Goal: Task Accomplishment & Management: Manage account settings

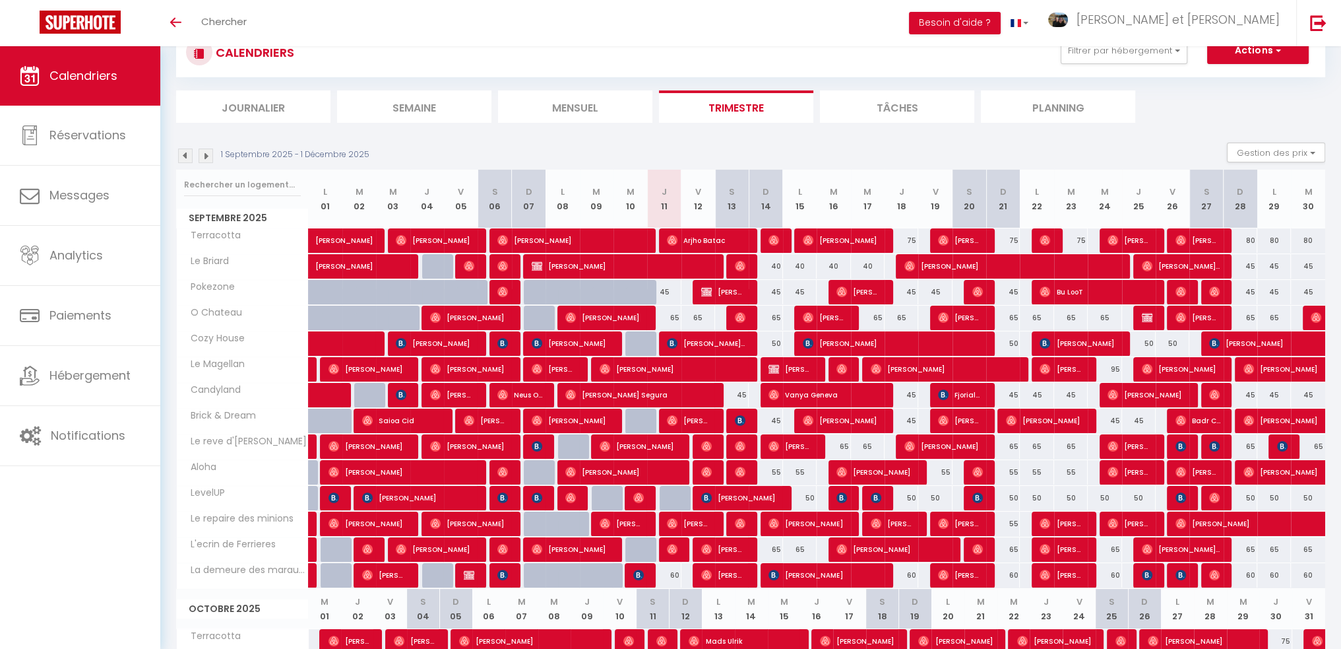
scroll to position [66, 0]
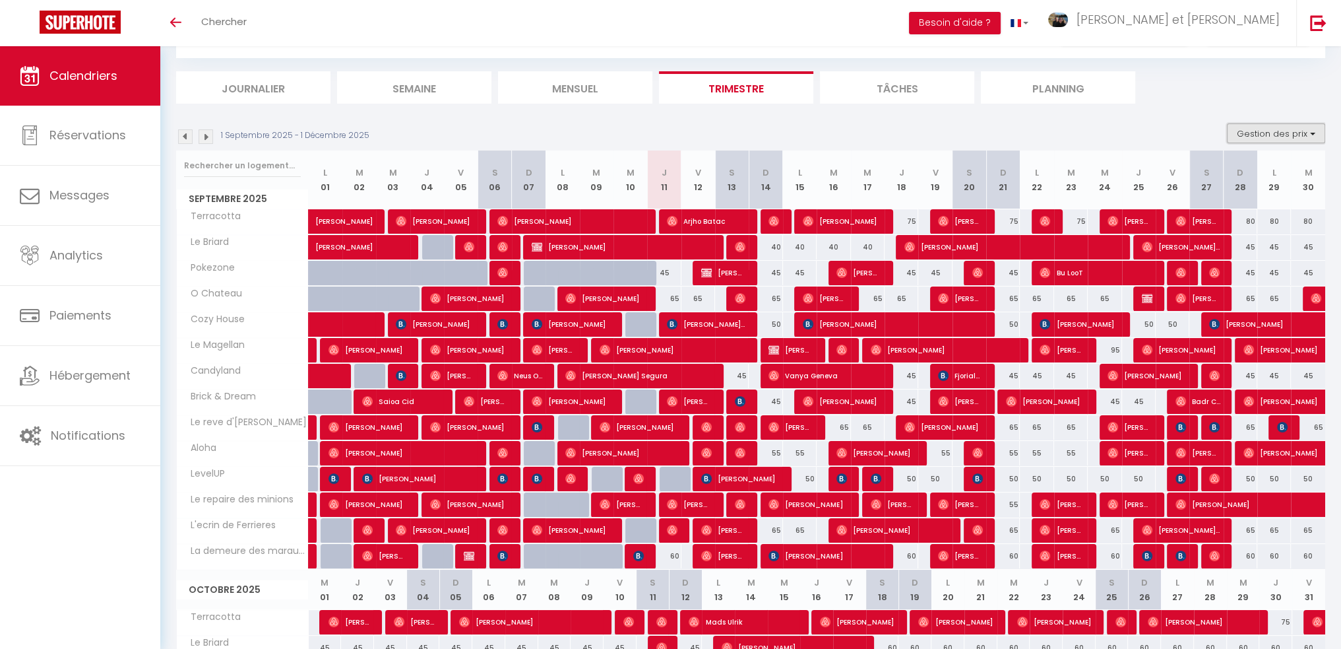
click at [1275, 132] on button "Gestion des prix" at bounding box center [1276, 133] width 98 height 20
drag, startPoint x: 1166, startPoint y: 115, endPoint x: 1159, endPoint y: 116, distance: 7.4
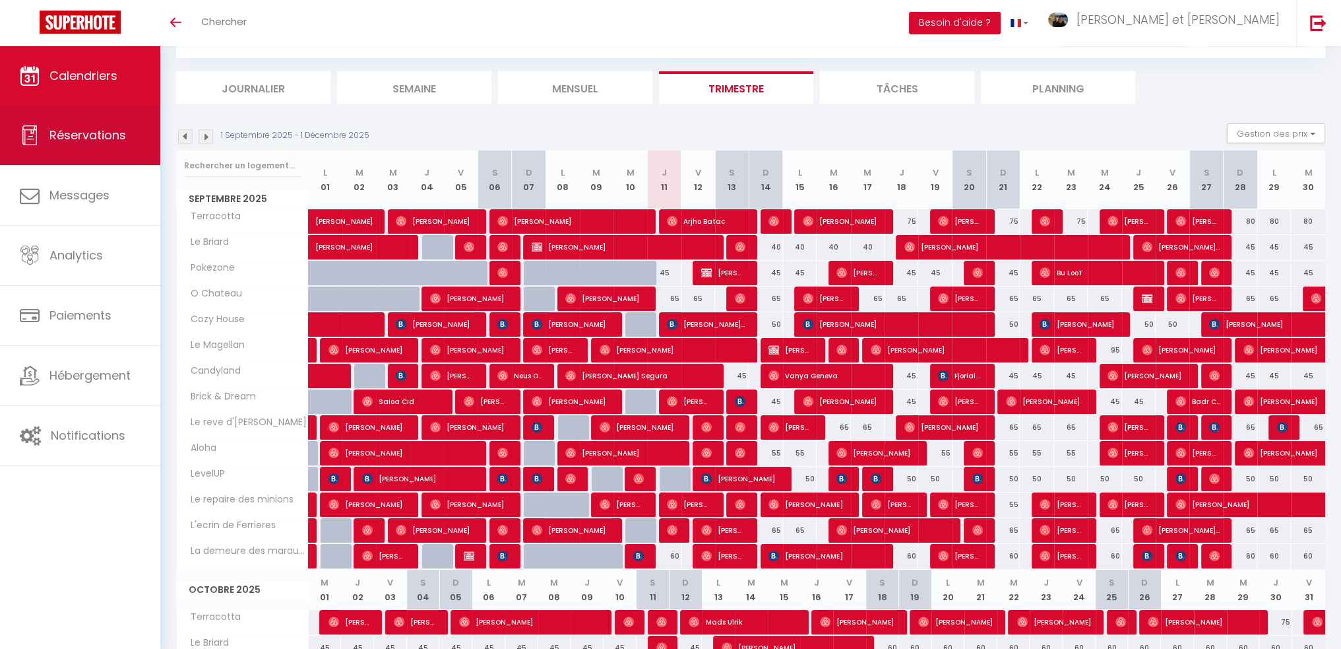
click at [115, 132] on span "Réservations" at bounding box center [87, 135] width 77 height 16
select select "not_cancelled"
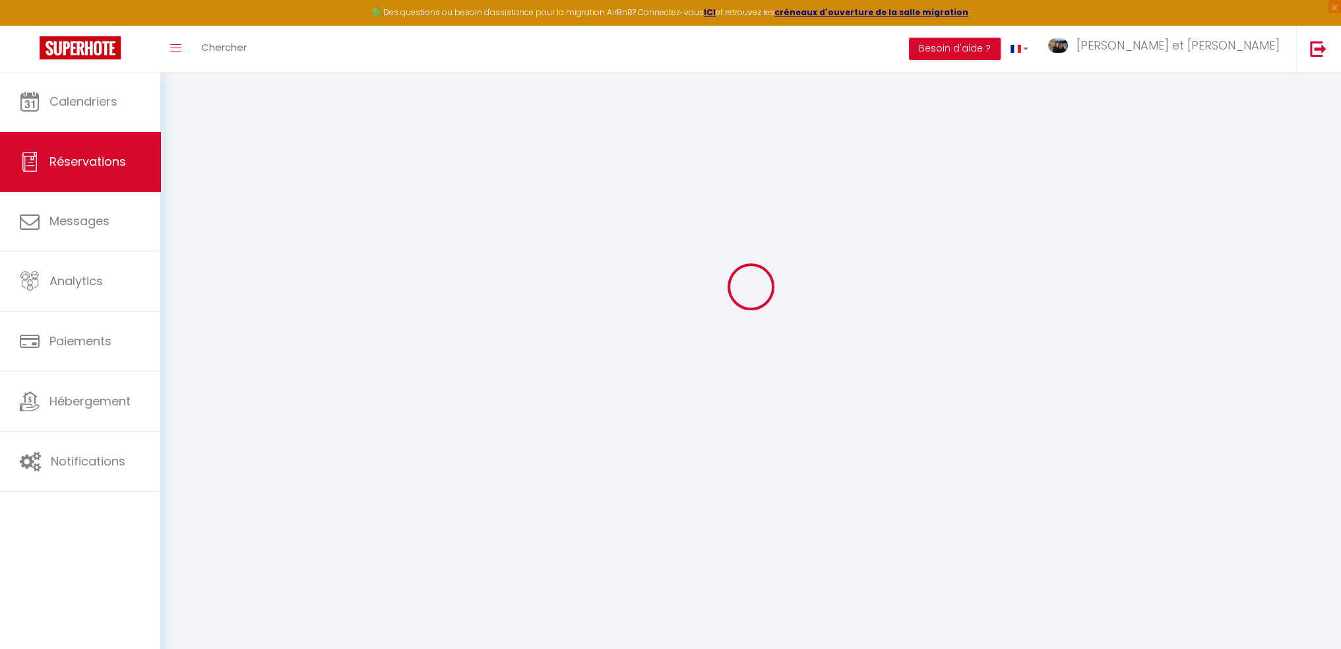
scroll to position [91, 0]
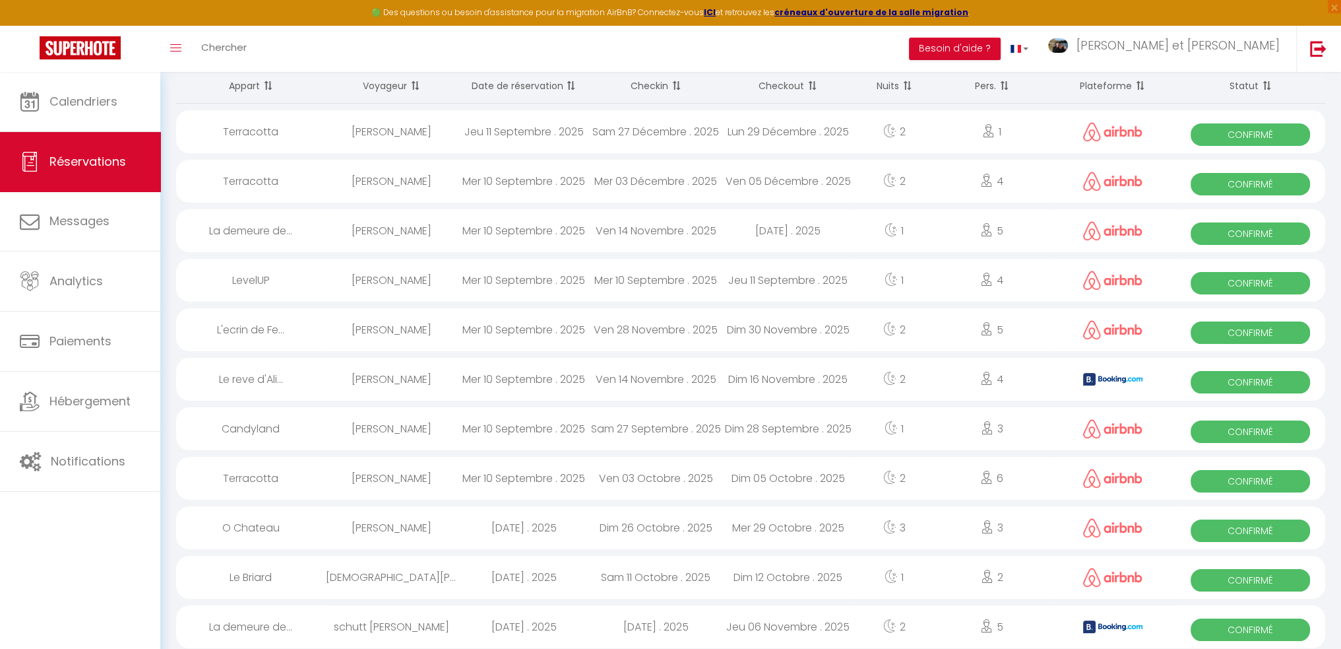
click at [559, 87] on th "Date de réservation" at bounding box center [524, 86] width 132 height 35
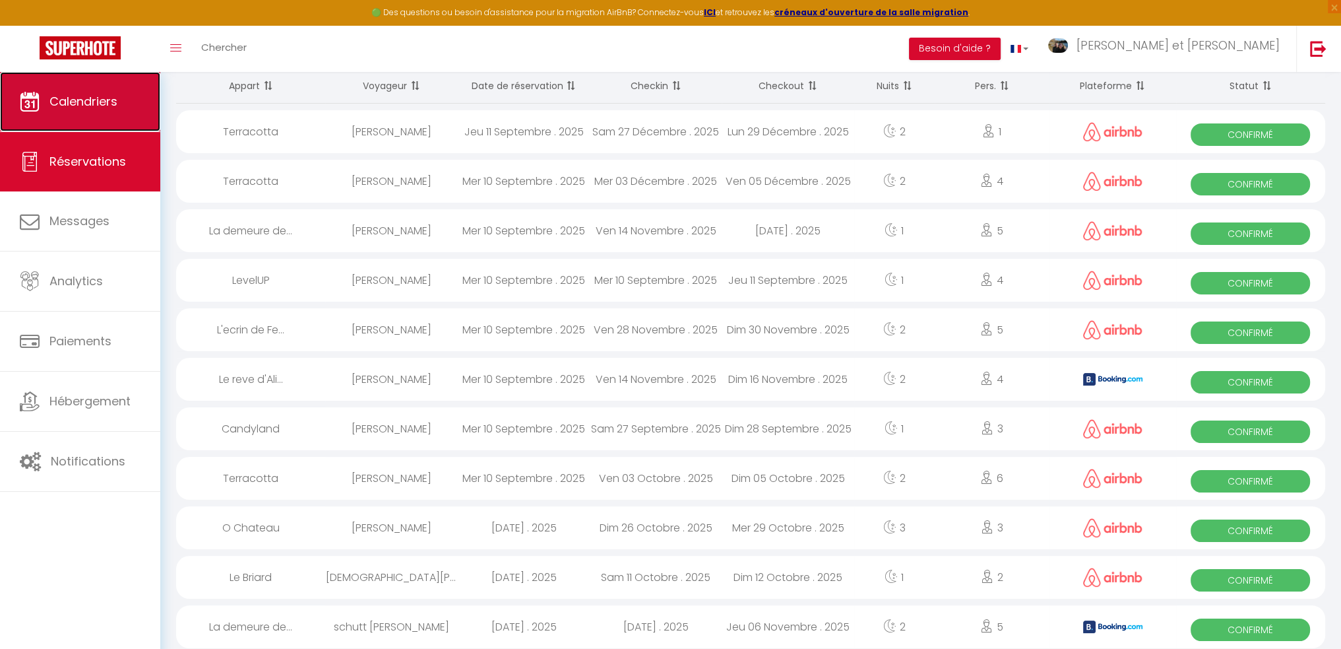
click at [53, 94] on span "Calendriers" at bounding box center [83, 101] width 68 height 16
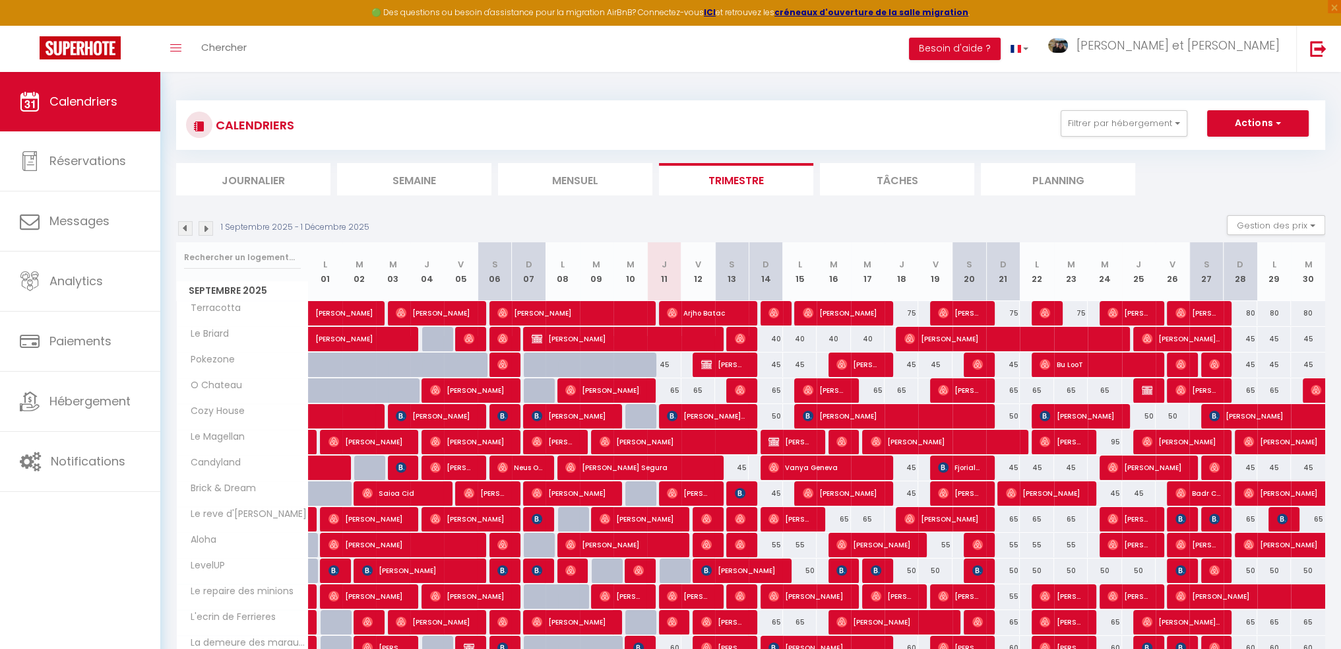
click at [285, 183] on li "Journalier" at bounding box center [253, 179] width 154 height 32
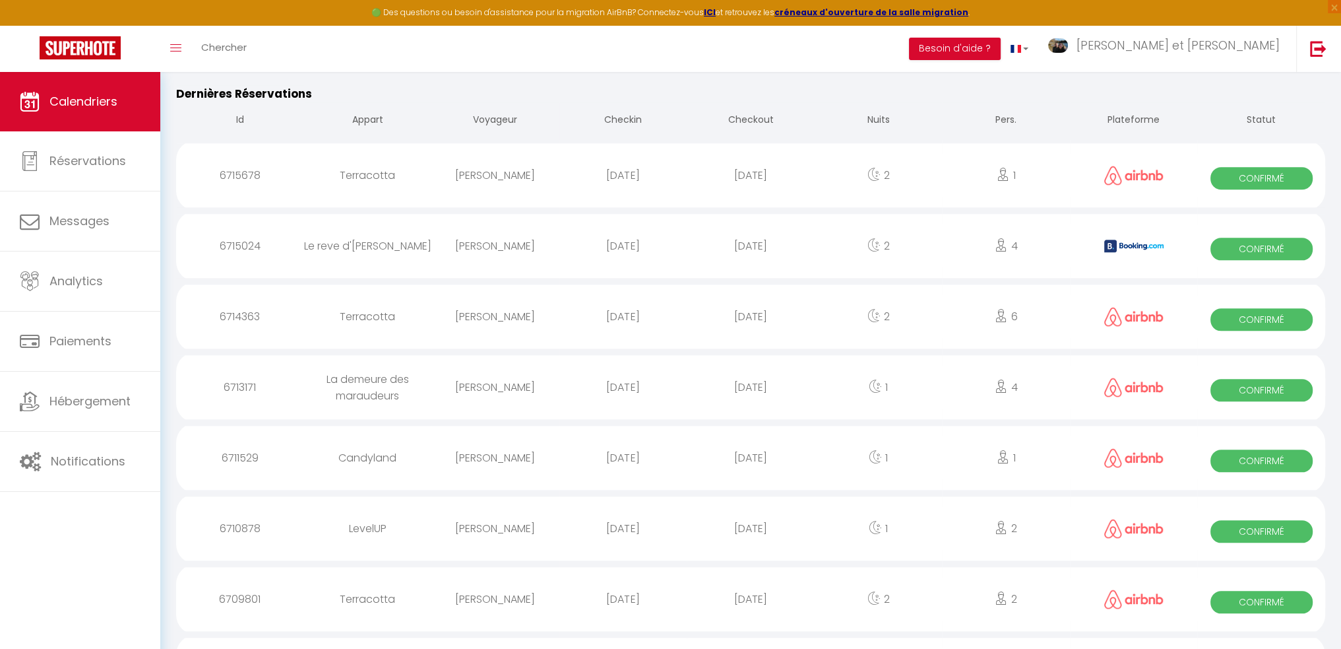
scroll to position [1817, 0]
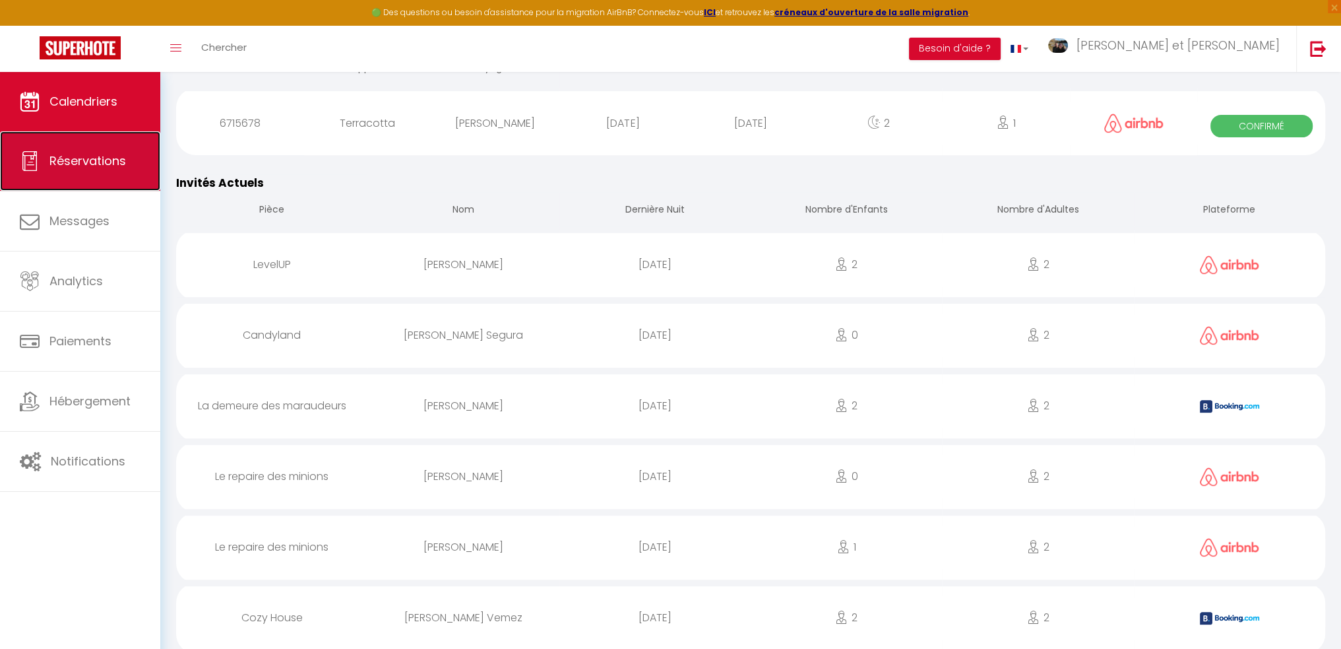
click at [132, 167] on link "Réservations" at bounding box center [80, 160] width 160 height 59
select select "not_cancelled"
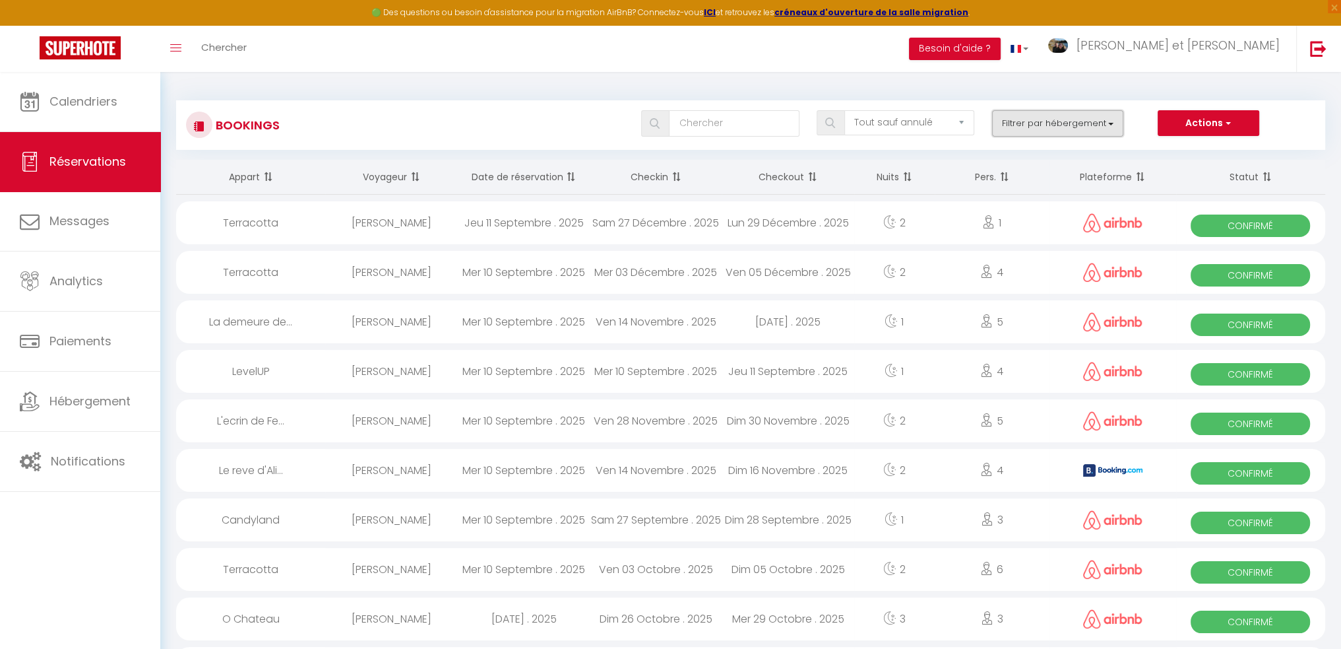
click at [1046, 125] on button "Filtrer par hébergement" at bounding box center [1058, 123] width 132 height 26
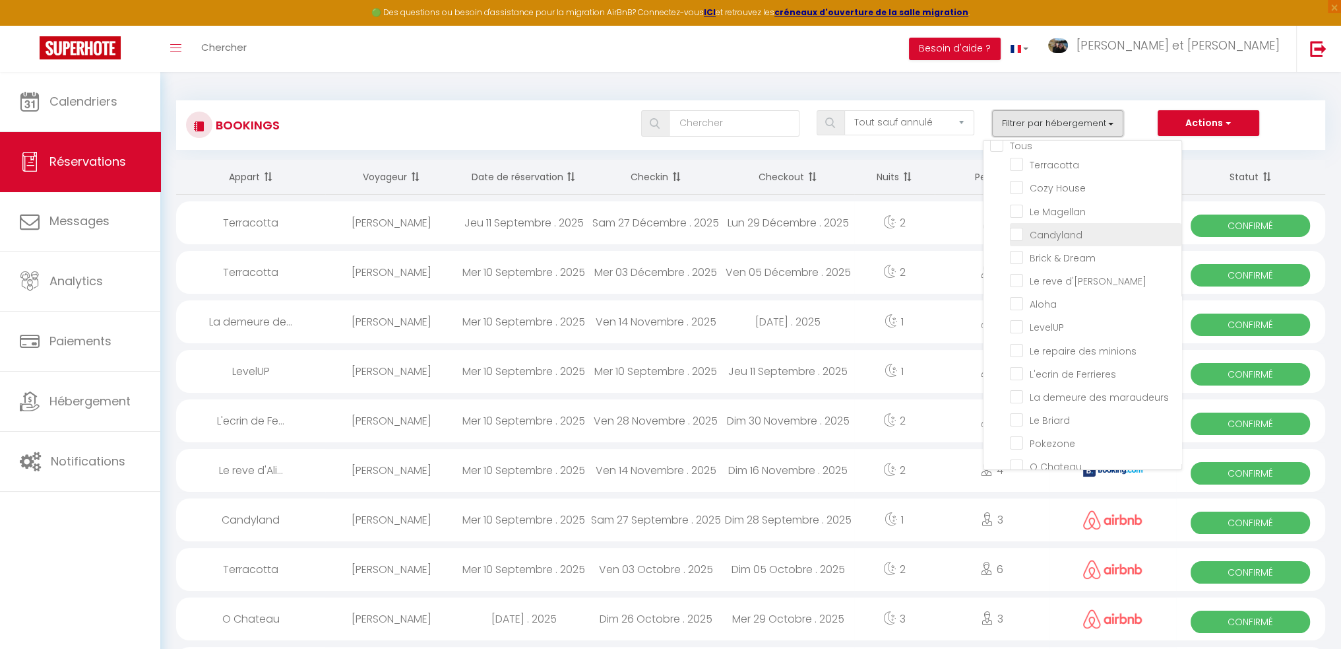
scroll to position [23, 0]
click at [1019, 425] on input "Pokezone" at bounding box center [1096, 431] width 172 height 13
checkbox input "true"
checkbox input "false"
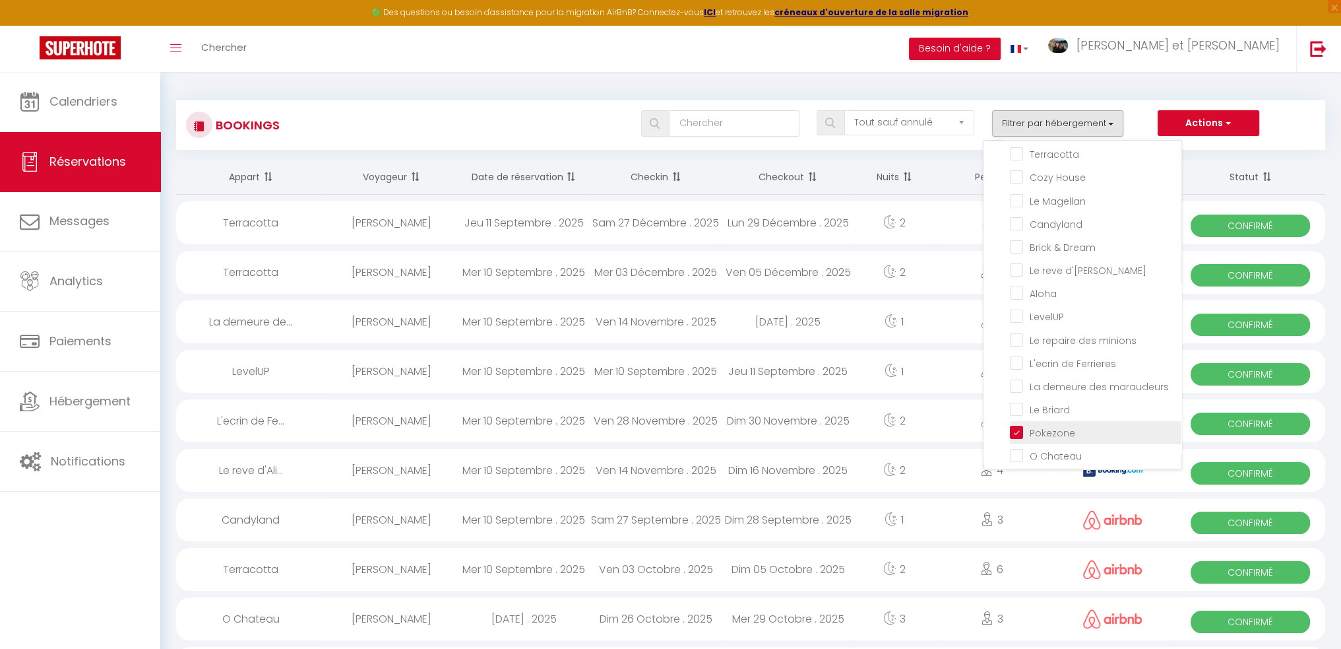
checkbox input "false"
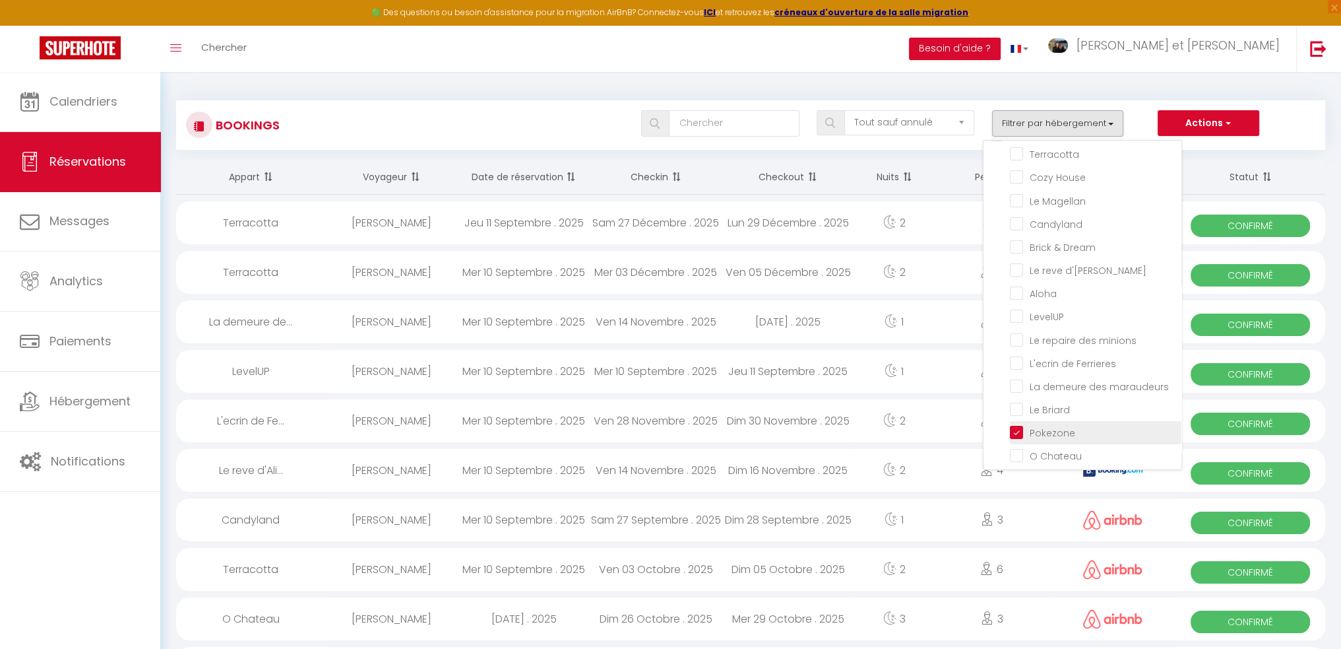
checkbox input "false"
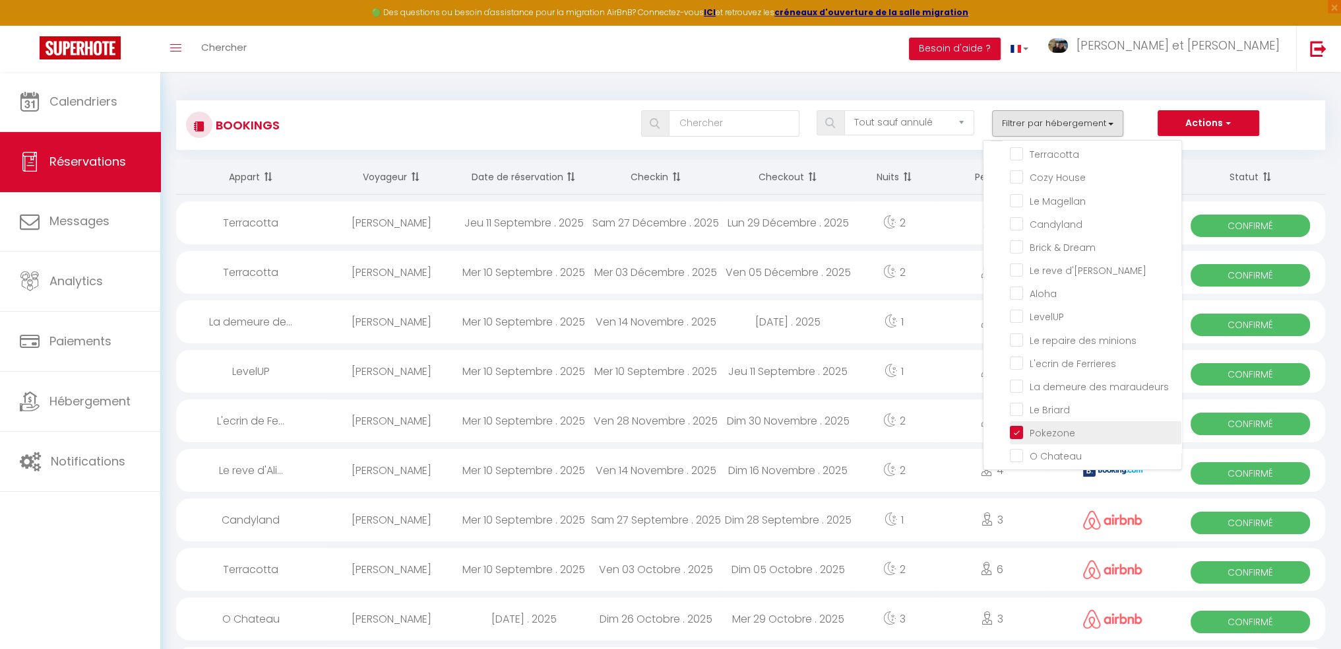
checkbox input "false"
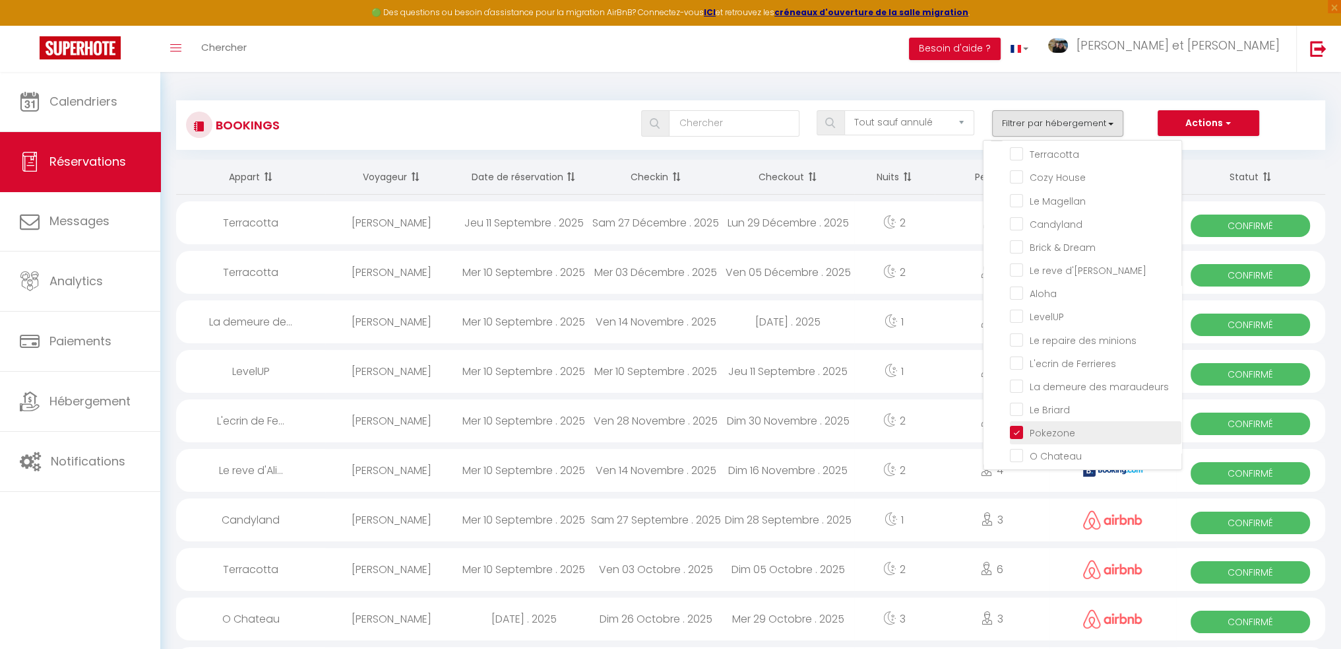
checkbox input "false"
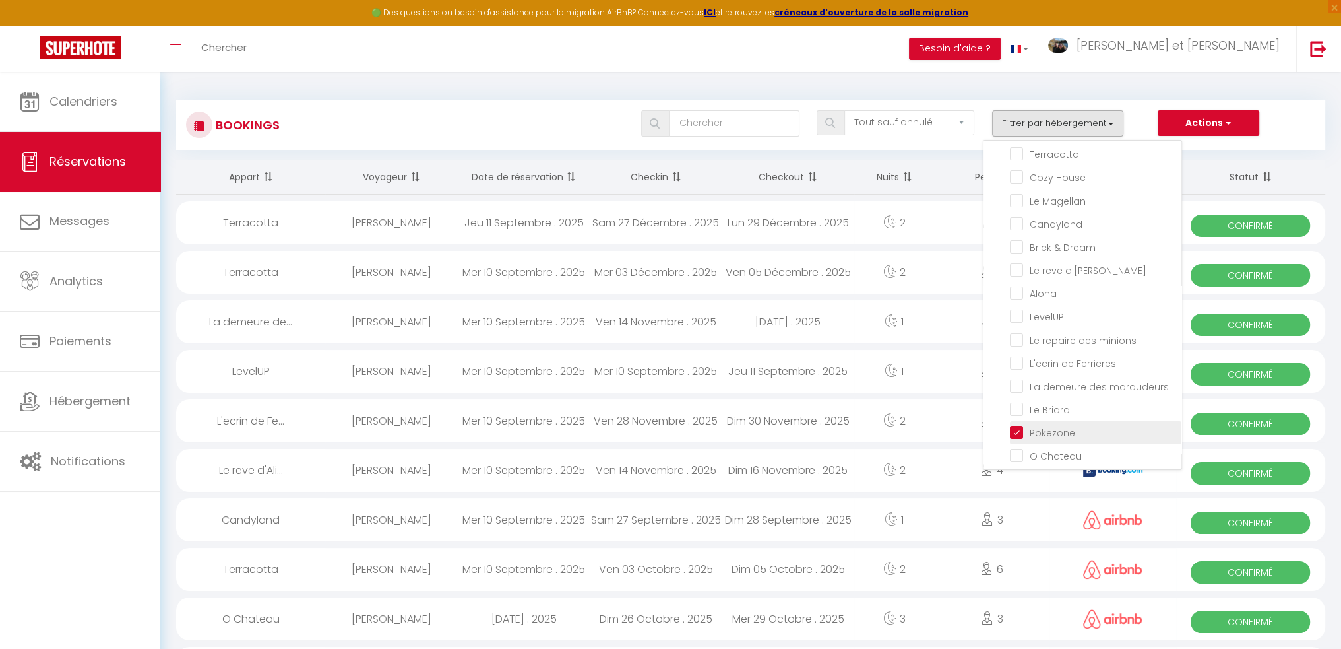
checkbox input "false"
click at [1146, 109] on div "Bookings Tous les statuts Annulé Confirmé Non Confirmé Tout sauf annulé No Show…" at bounding box center [750, 124] width 1149 height 49
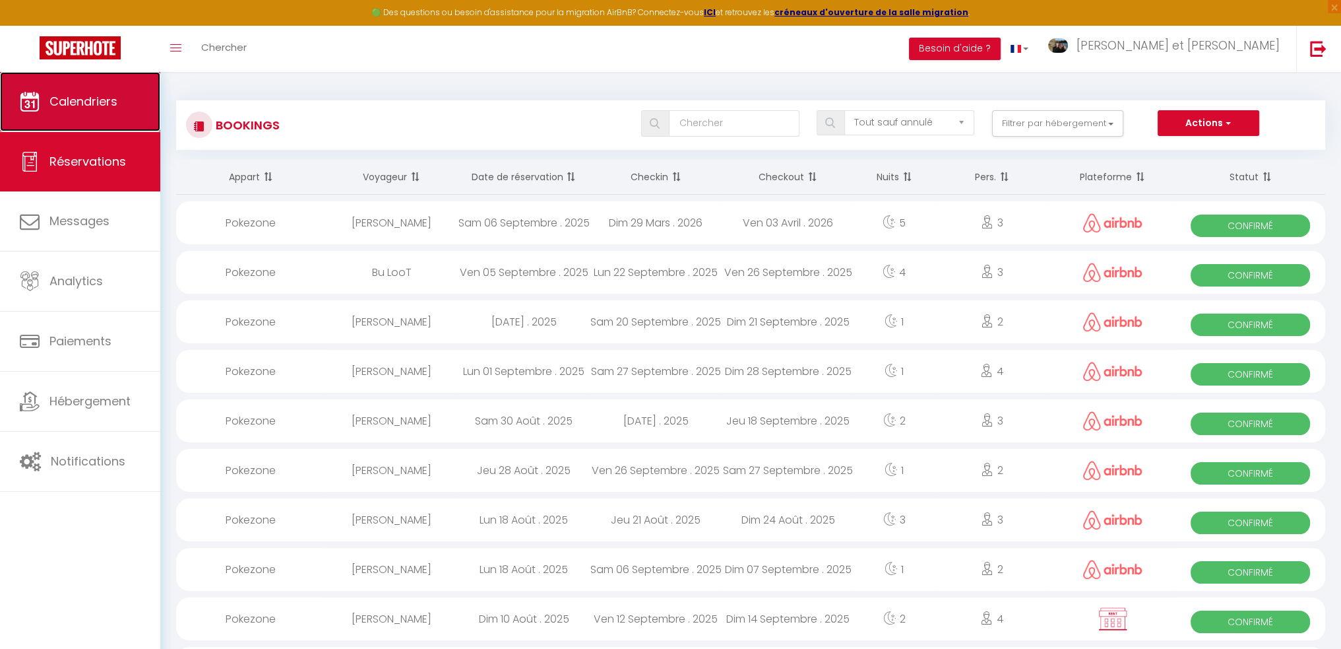
click at [118, 110] on link "Calendriers" at bounding box center [80, 101] width 160 height 59
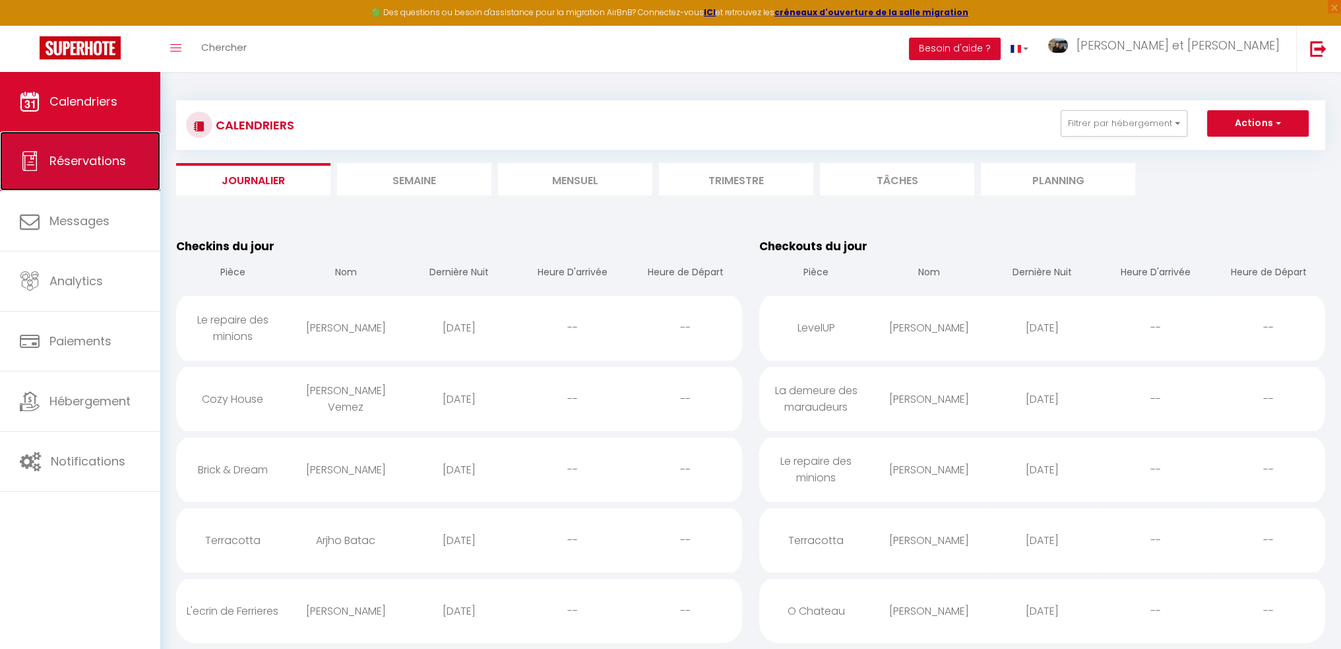
click at [125, 143] on link "Réservations" at bounding box center [80, 160] width 160 height 59
select select "not_cancelled"
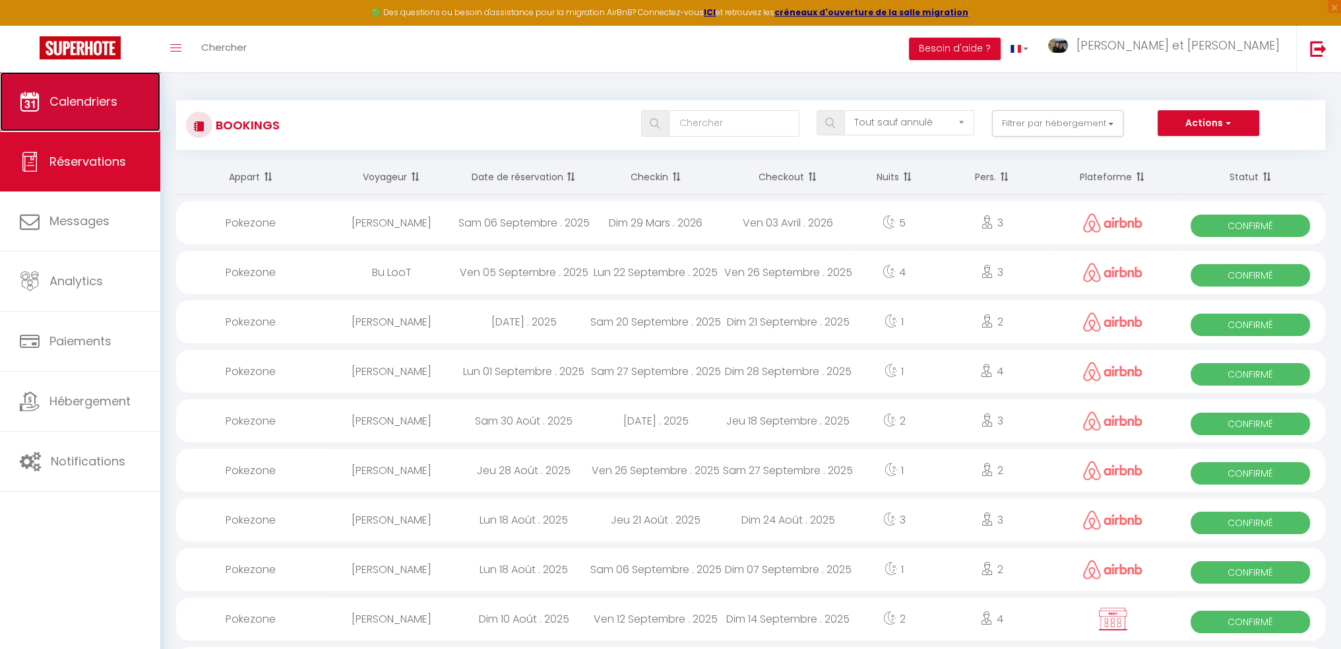
click at [97, 125] on link "Calendriers" at bounding box center [80, 101] width 160 height 59
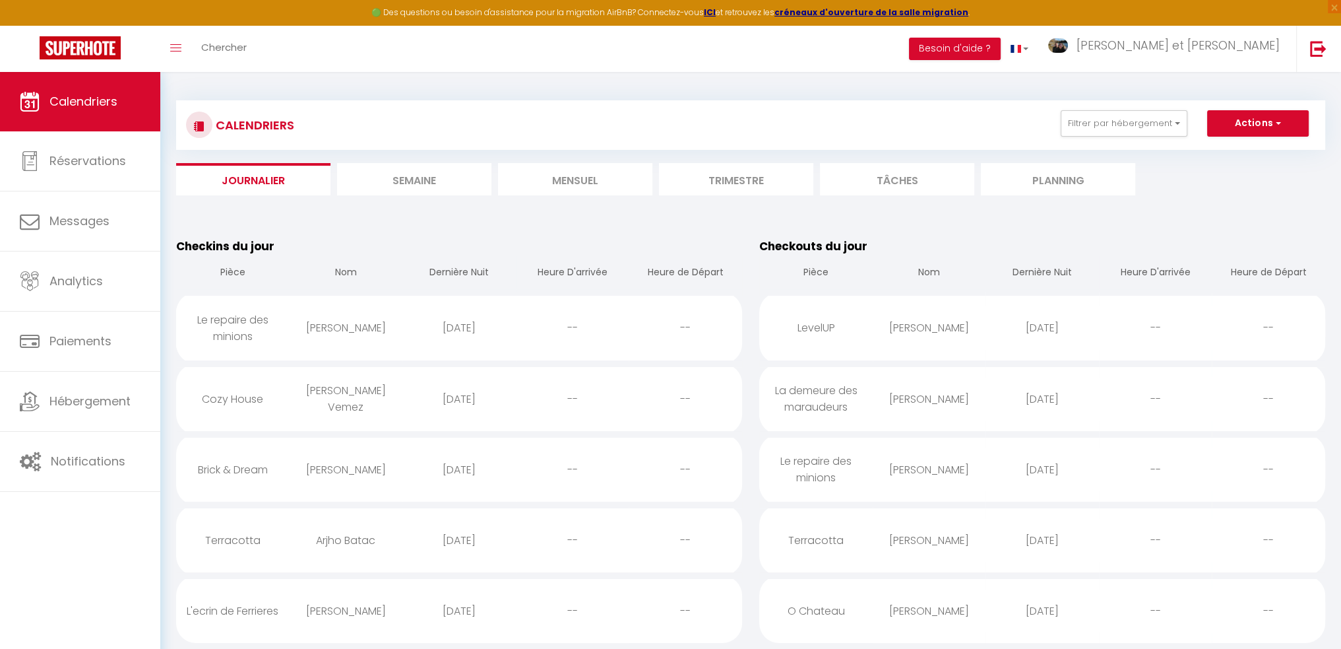
click at [731, 170] on li "Trimestre" at bounding box center [736, 179] width 154 height 32
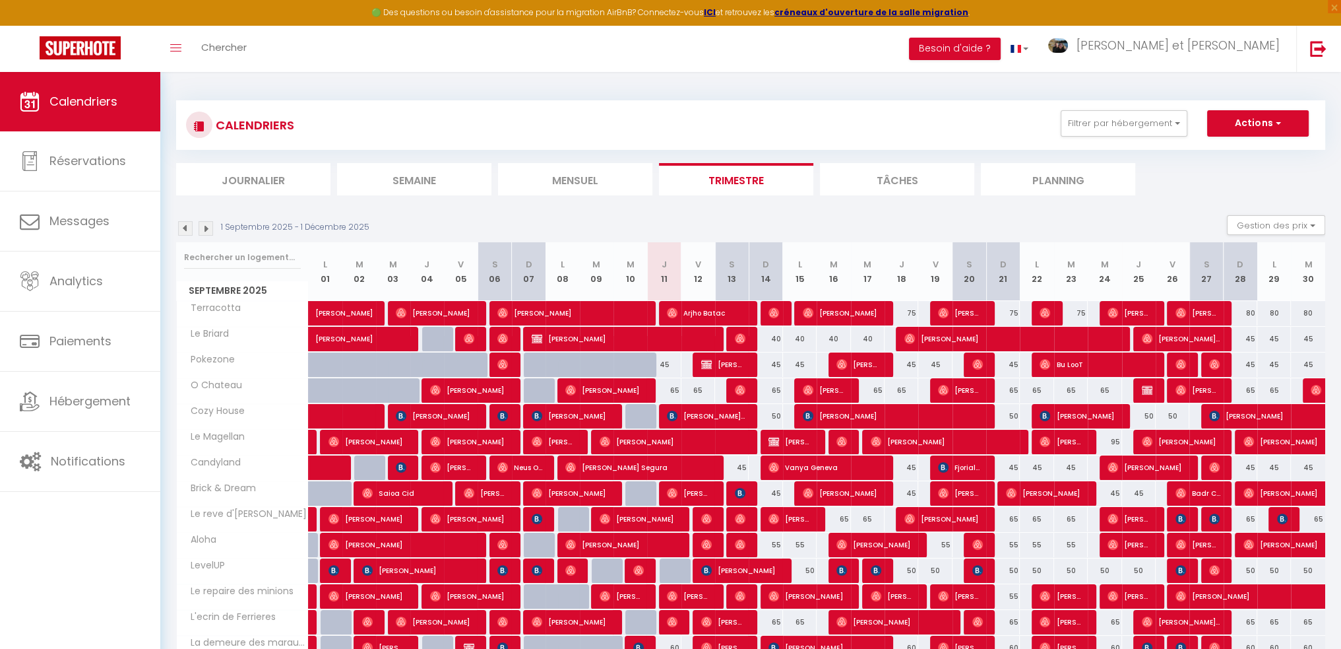
click at [732, 168] on li "Trimestre" at bounding box center [736, 179] width 154 height 32
click at [211, 230] on img at bounding box center [206, 228] width 15 height 15
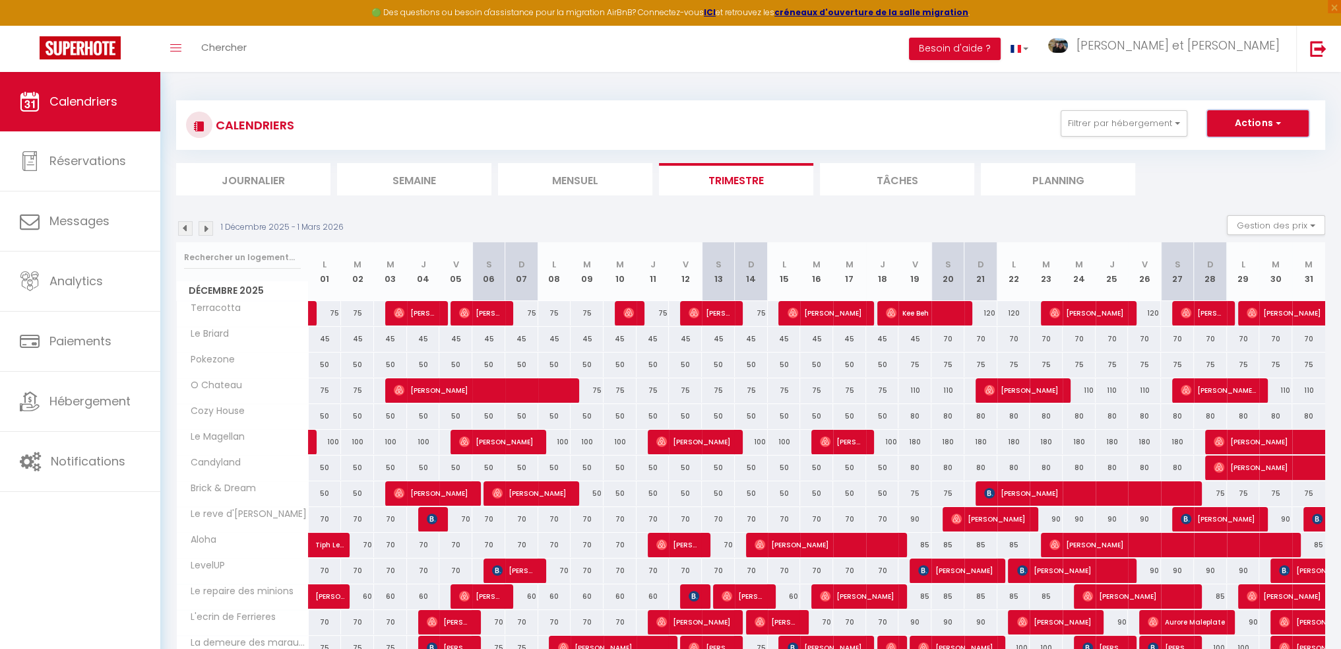
click at [1265, 129] on button "Actions" at bounding box center [1258, 123] width 102 height 26
click at [1267, 129] on button "Actions" at bounding box center [1258, 123] width 102 height 26
click at [1264, 219] on button "Gestion des prix" at bounding box center [1276, 225] width 98 height 20
click at [1237, 290] on input "Règles" at bounding box center [1265, 288] width 119 height 13
checkbox input "true"
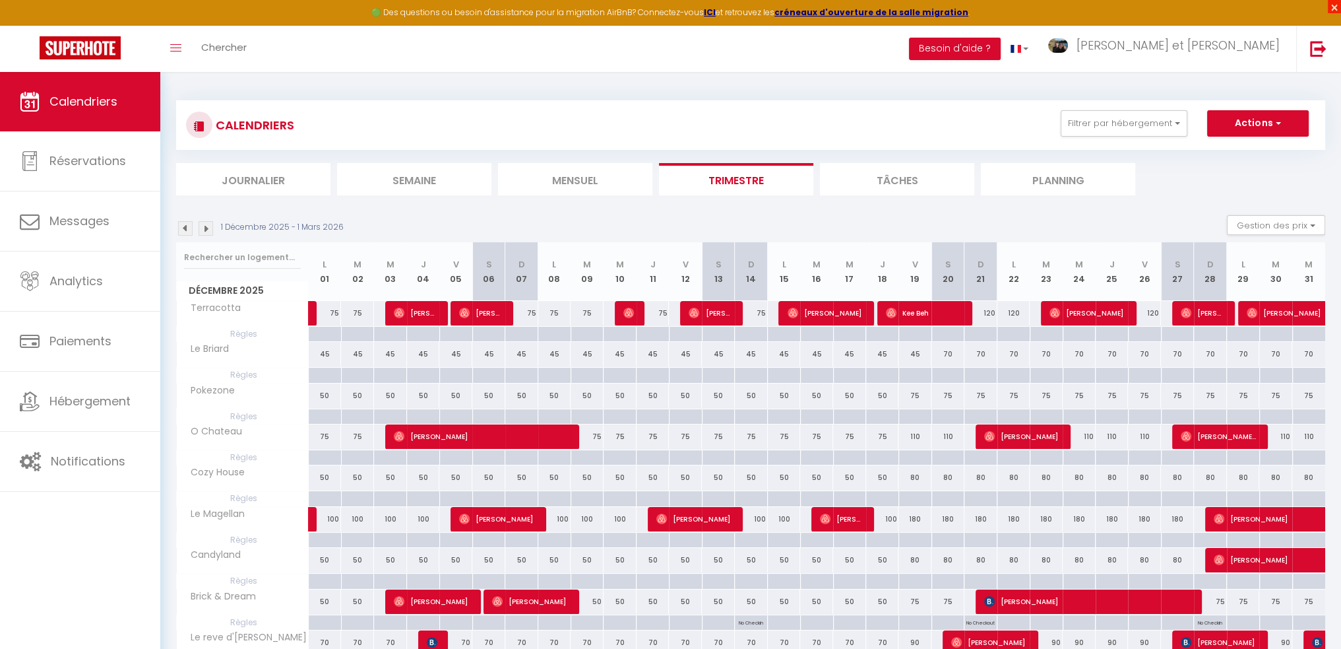
click at [1333, 7] on span "×" at bounding box center [1334, 6] width 13 height 13
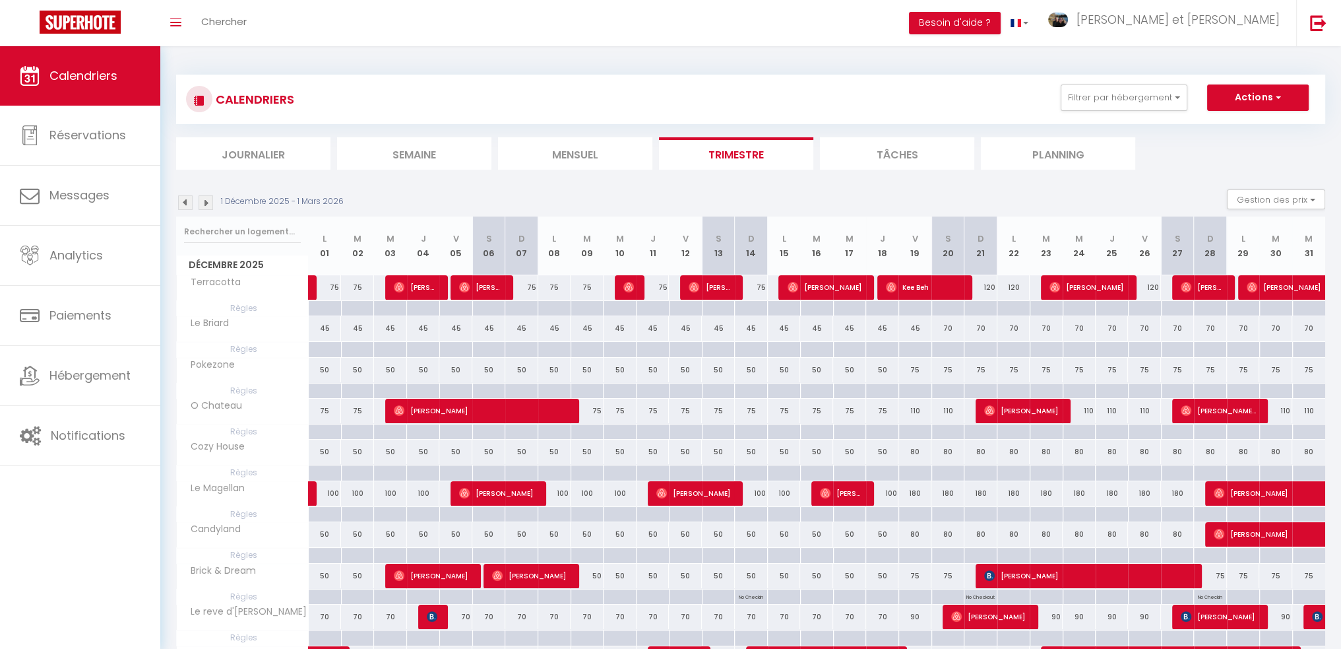
click at [696, 148] on li "Trimestre" at bounding box center [736, 153] width 154 height 32
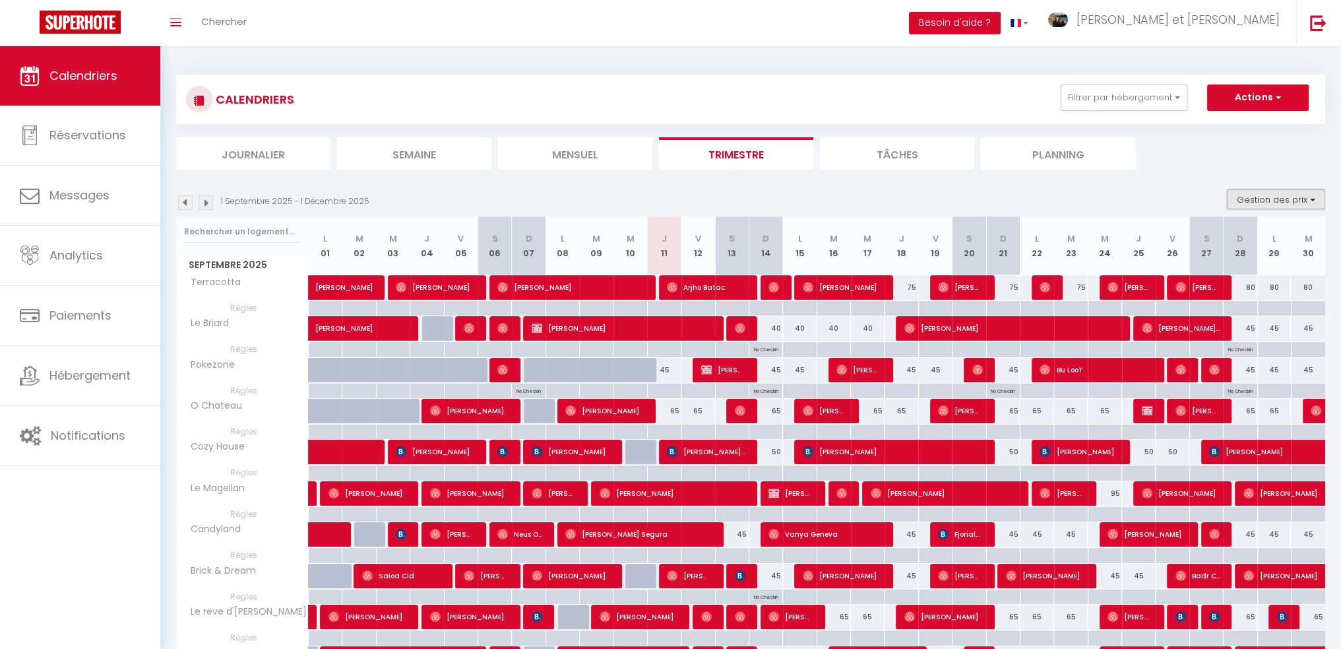
click at [1286, 197] on button "Gestion des prix" at bounding box center [1276, 199] width 98 height 20
click at [1236, 266] on input "Règles" at bounding box center [1265, 263] width 119 height 13
checkbox input "false"
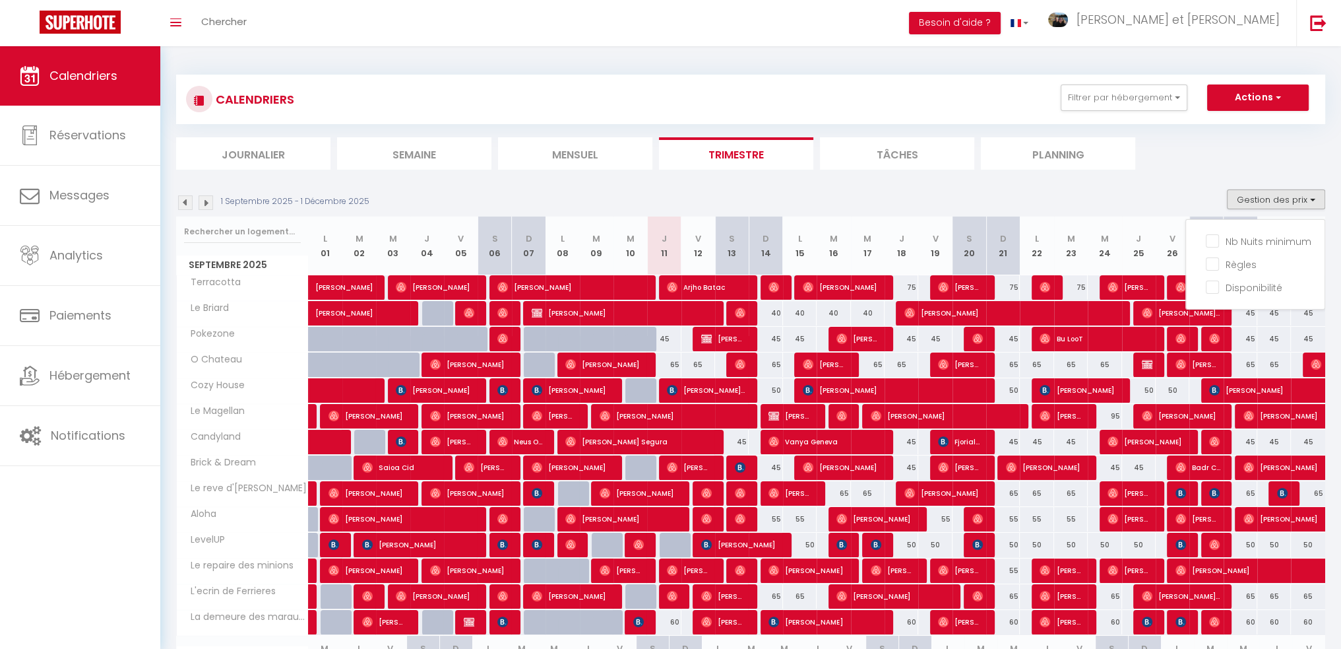
click at [1214, 161] on ul "Journalier [GEOGRAPHIC_DATA] Mensuel Trimestre Tâches Planning" at bounding box center [750, 153] width 1149 height 32
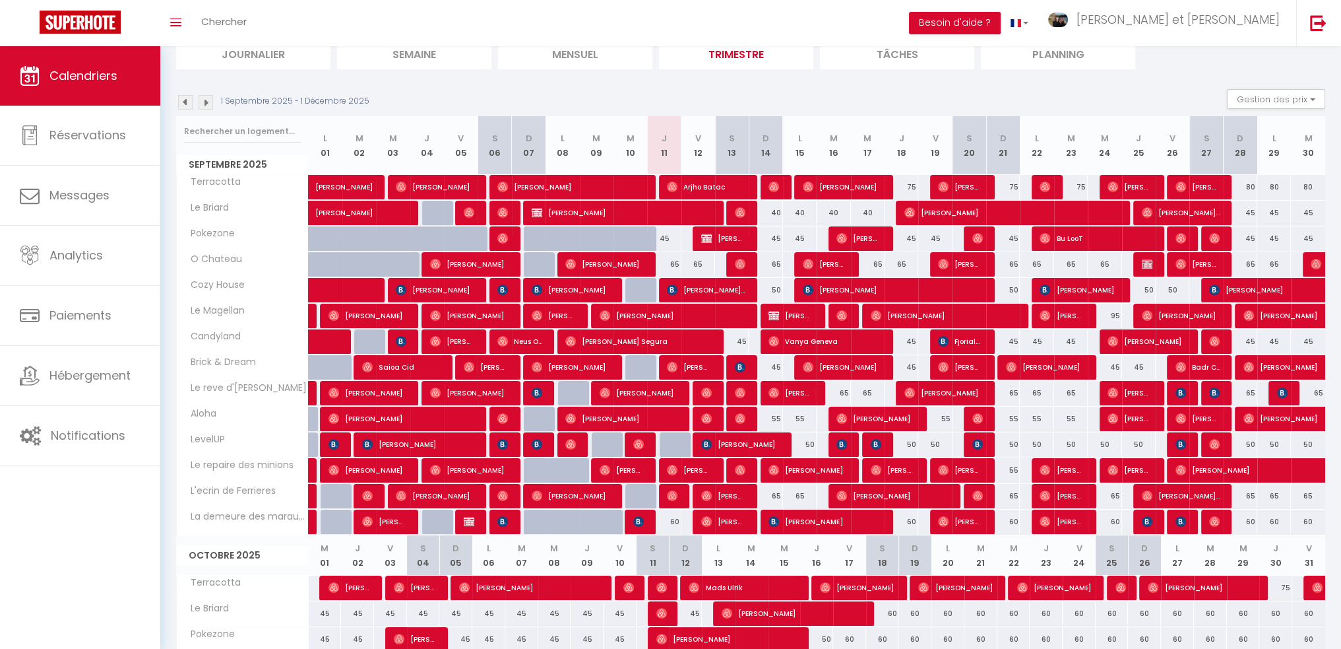
scroll to position [264, 0]
